Goal: Find contact information: Find contact information

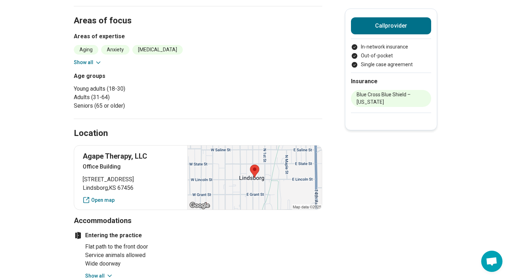
scroll to position [236, 0]
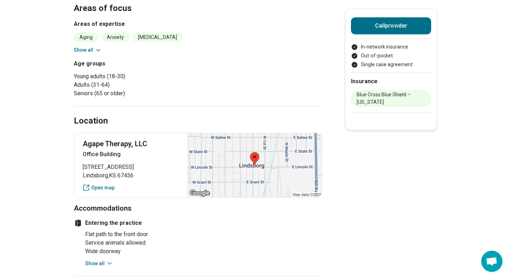
click at [87, 52] on button "Show all" at bounding box center [88, 49] width 28 height 7
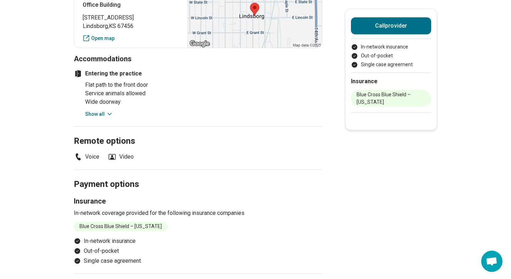
scroll to position [461, 0]
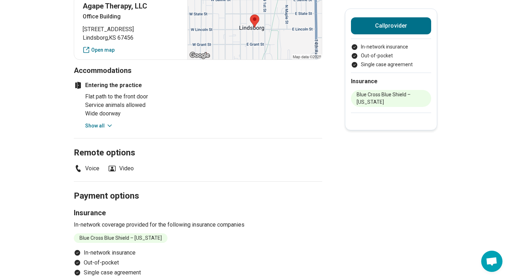
click at [98, 130] on section "Location Agape Therapy, LLC [GEOGRAPHIC_DATA] [STREET_ADDRESS] Open map Accommo…" at bounding box center [198, 53] width 248 height 170
click at [101, 127] on button "Show all" at bounding box center [99, 125] width 28 height 7
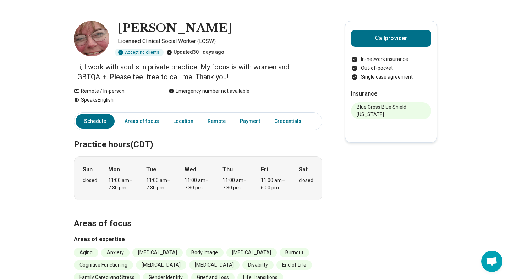
scroll to position [0, 0]
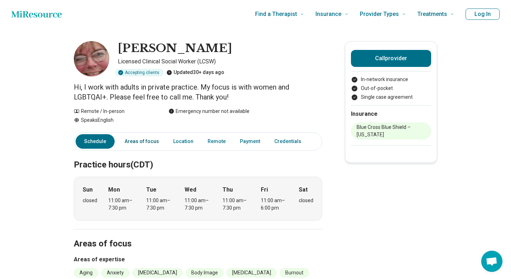
click at [143, 141] on link "Areas of focus" at bounding box center [141, 141] width 43 height 15
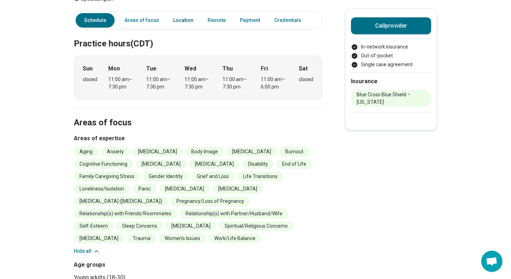
click at [177, 21] on link "Location" at bounding box center [183, 20] width 29 height 15
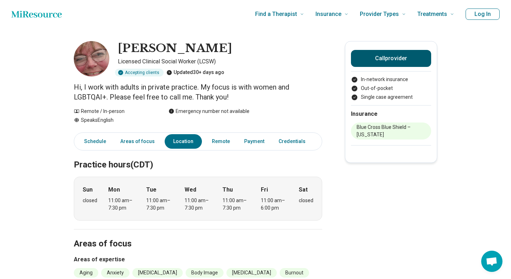
click at [379, 60] on button "Call provider" at bounding box center [391, 58] width 80 height 17
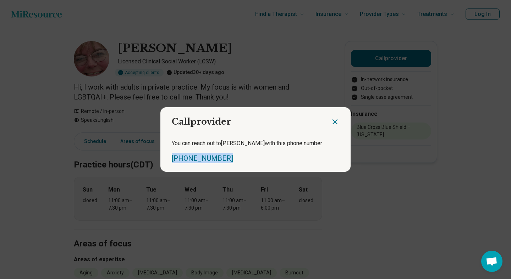
drag, startPoint x: 236, startPoint y: 160, endPoint x: 164, endPoint y: 159, distance: 72.0
click at [164, 159] on div "You can reach out to [PERSON_NAME] with this phone number [PHONE_NUMBER]" at bounding box center [255, 151] width 190 height 41
copy link "[PHONE_NUMBER]"
click at [334, 119] on icon "Close dialog" at bounding box center [334, 122] width 9 height 9
